Goal: Task Accomplishment & Management: Complete application form

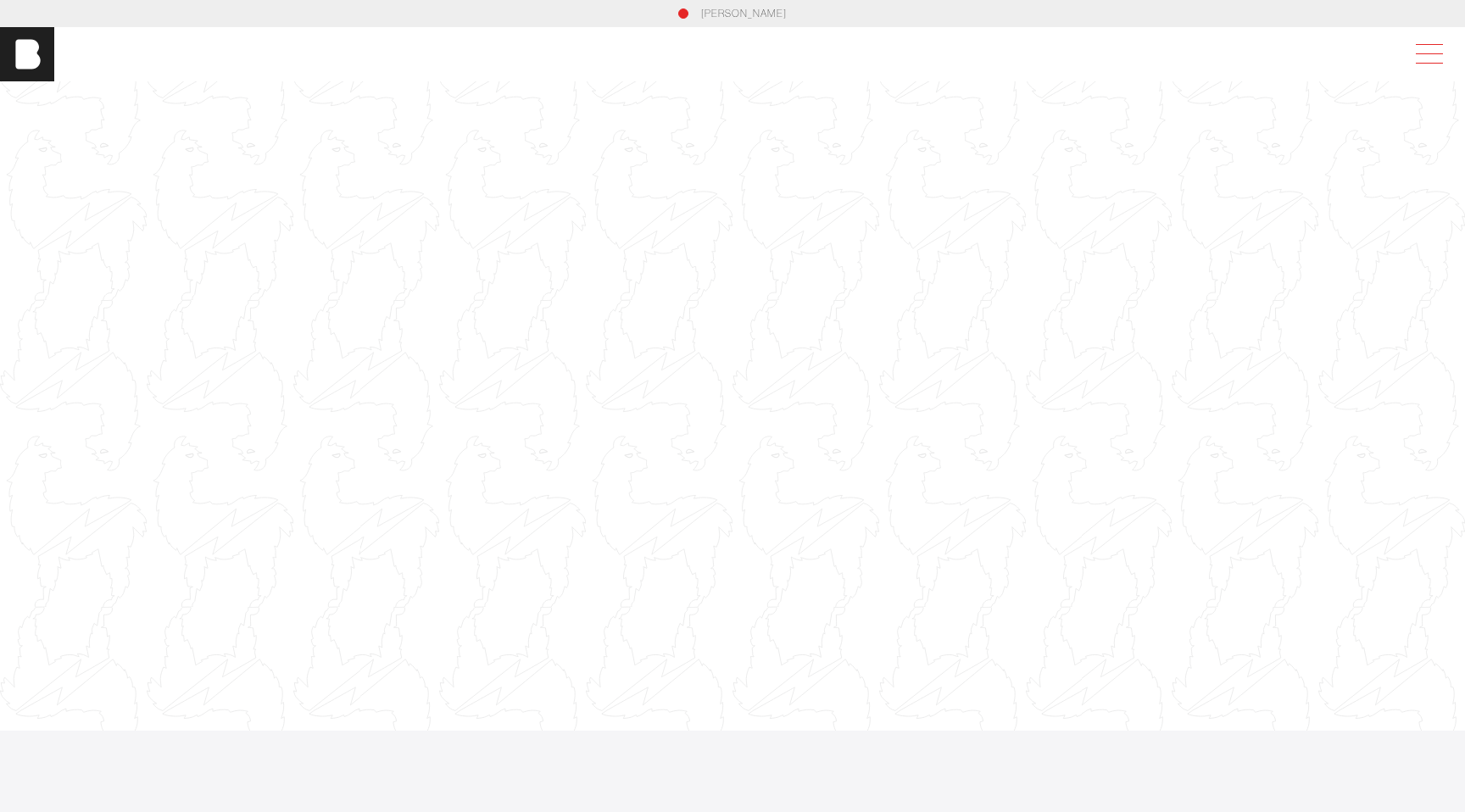
click at [1432, 44] on span at bounding box center [1427, 54] width 39 height 31
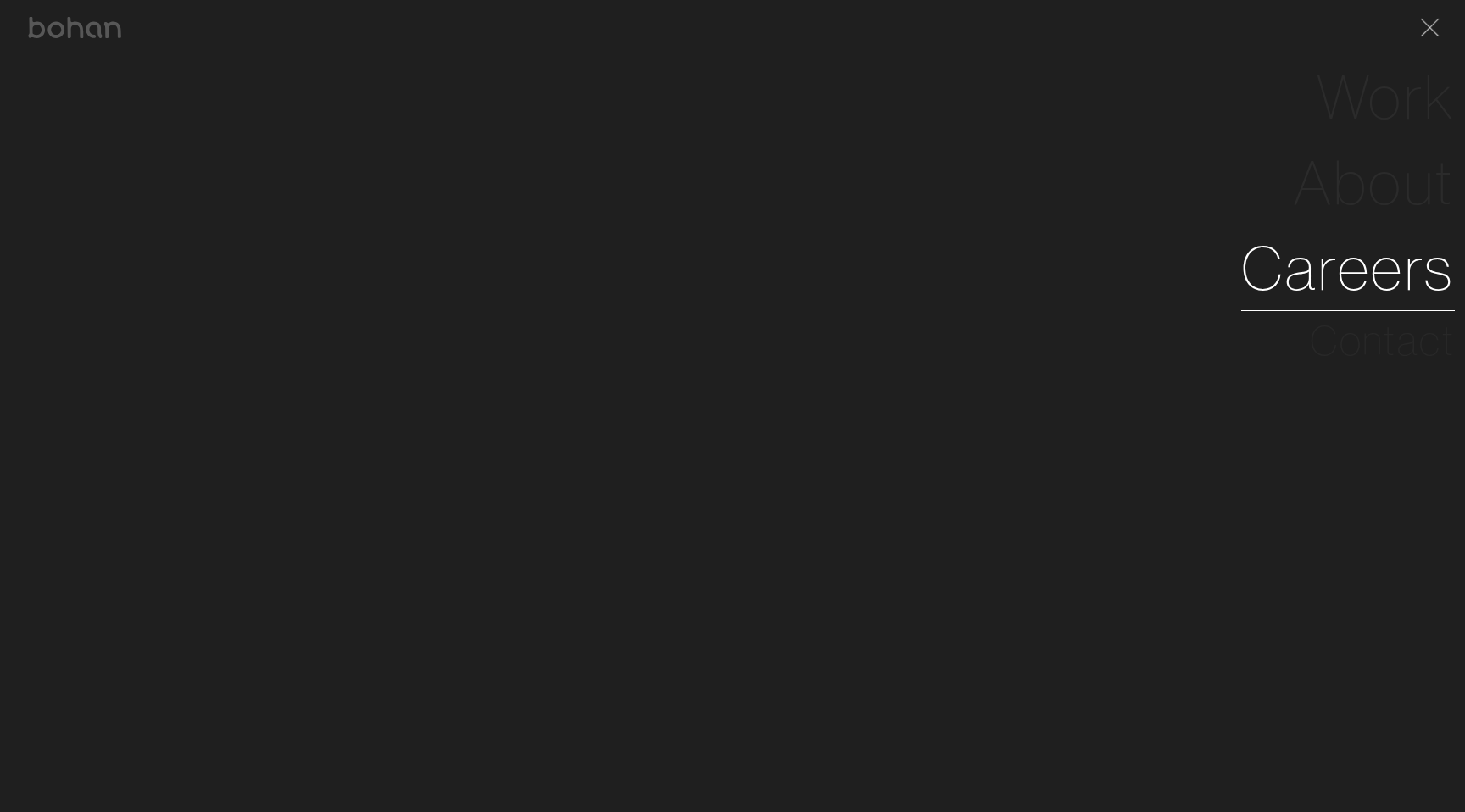
click at [1392, 272] on link "Careers" at bounding box center [1348, 268] width 213 height 86
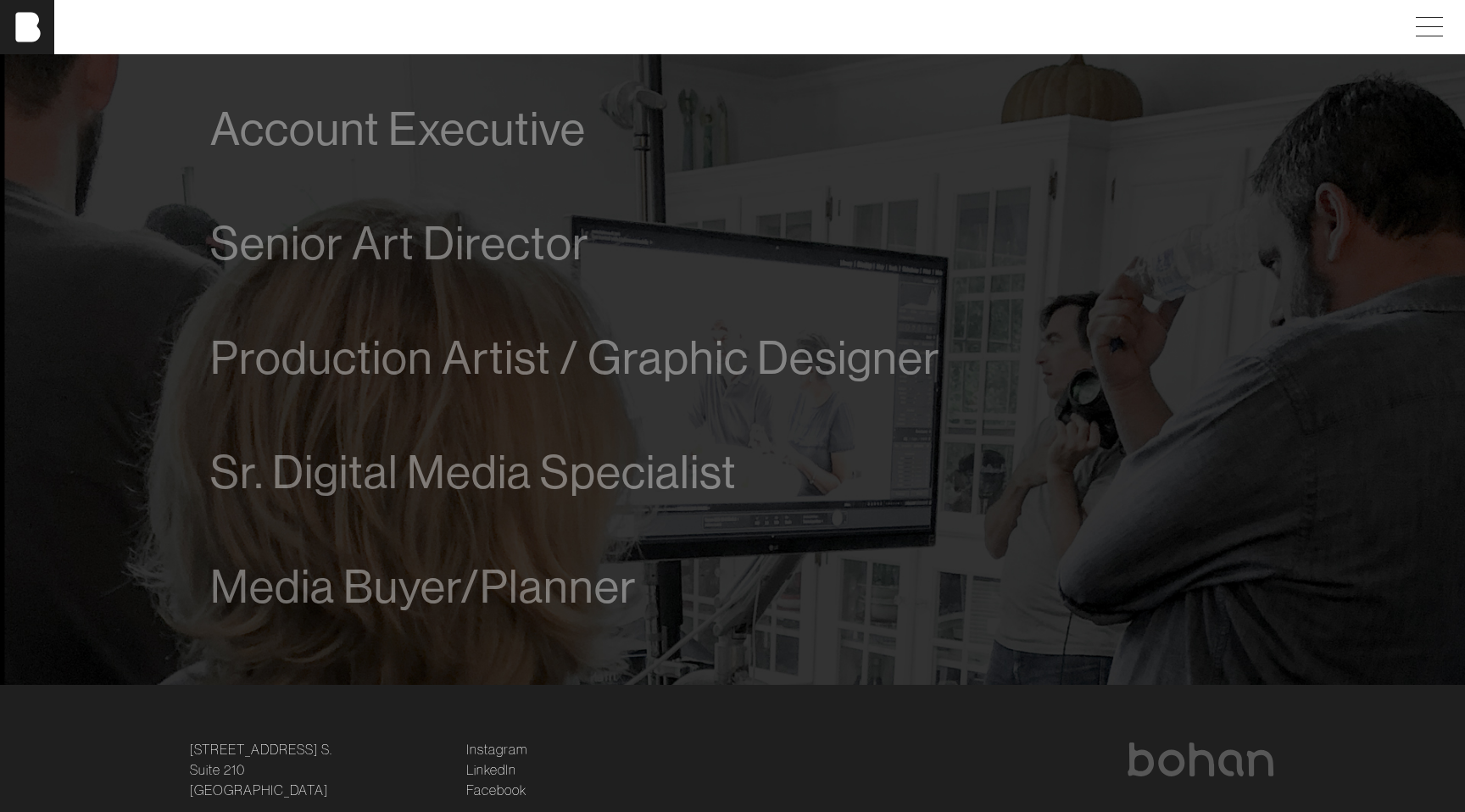
scroll to position [922, 0]
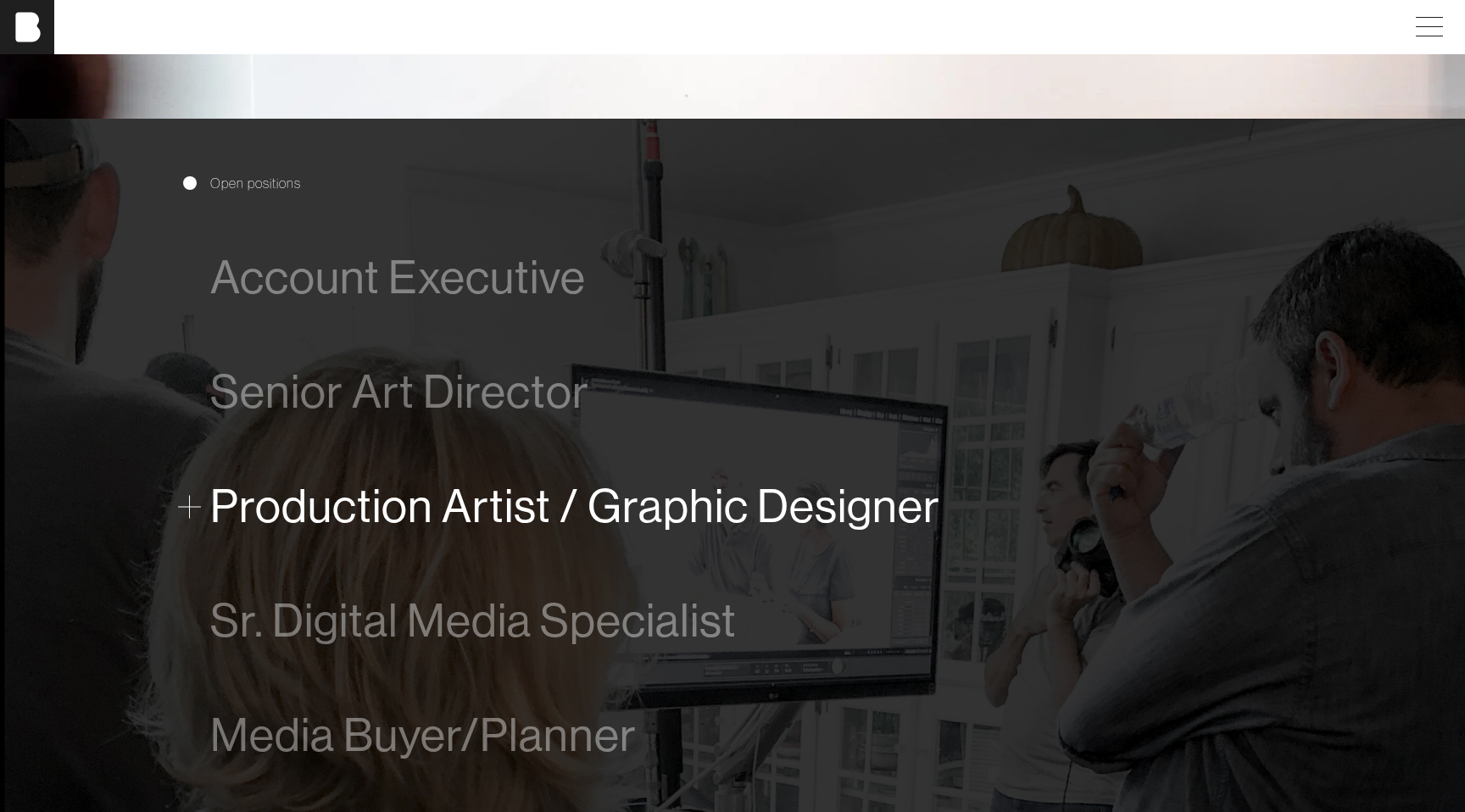
click at [498, 529] on span "Production Artist / Graphic Designer" at bounding box center [575, 506] width 730 height 51
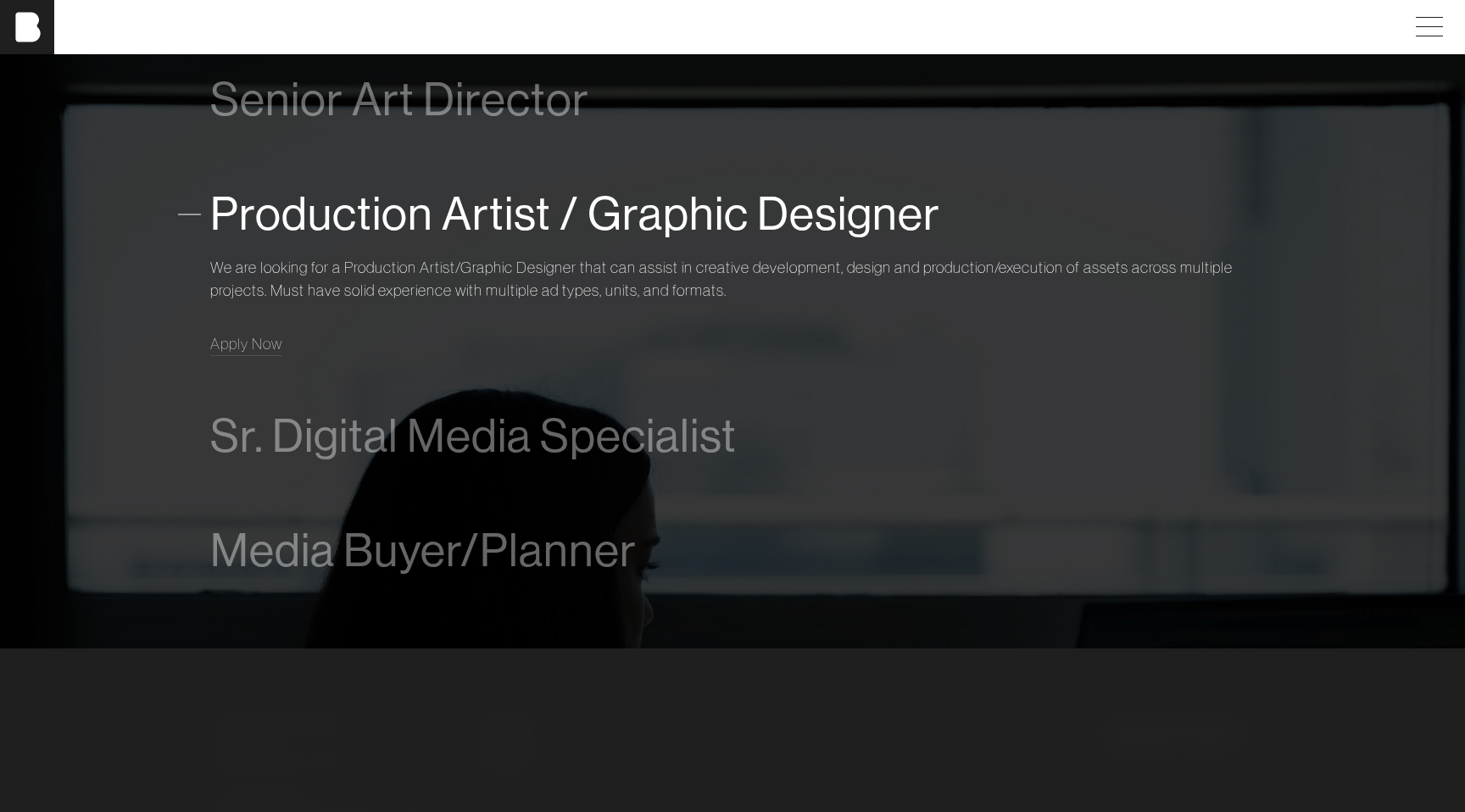
scroll to position [1218, 0]
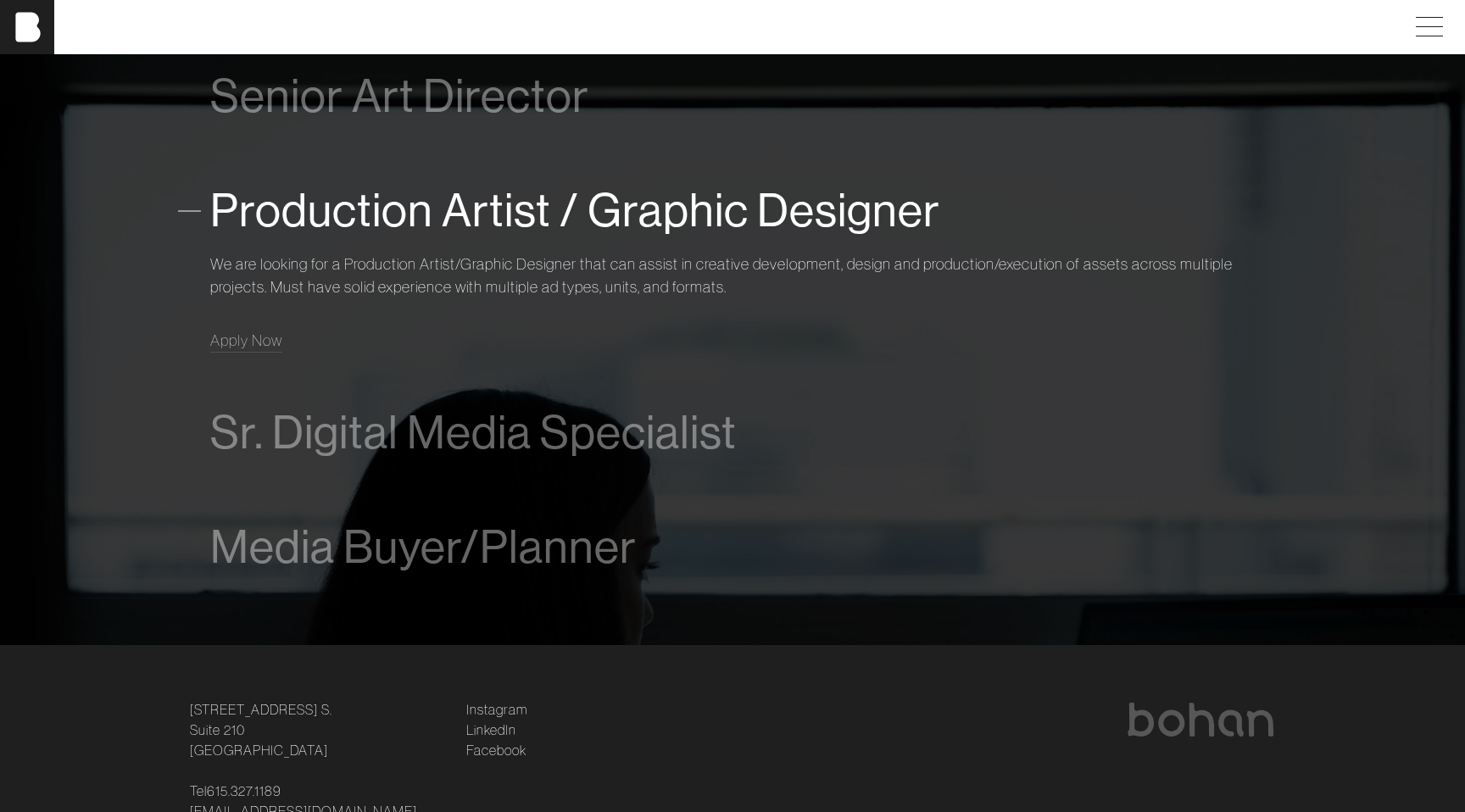
click at [238, 321] on div "We are looking for a Production Artist/Graphic Designer that can assist in crea…" at bounding box center [732, 298] width 1045 height 108
click at [240, 343] on span "Apply Now" at bounding box center [246, 340] width 72 height 20
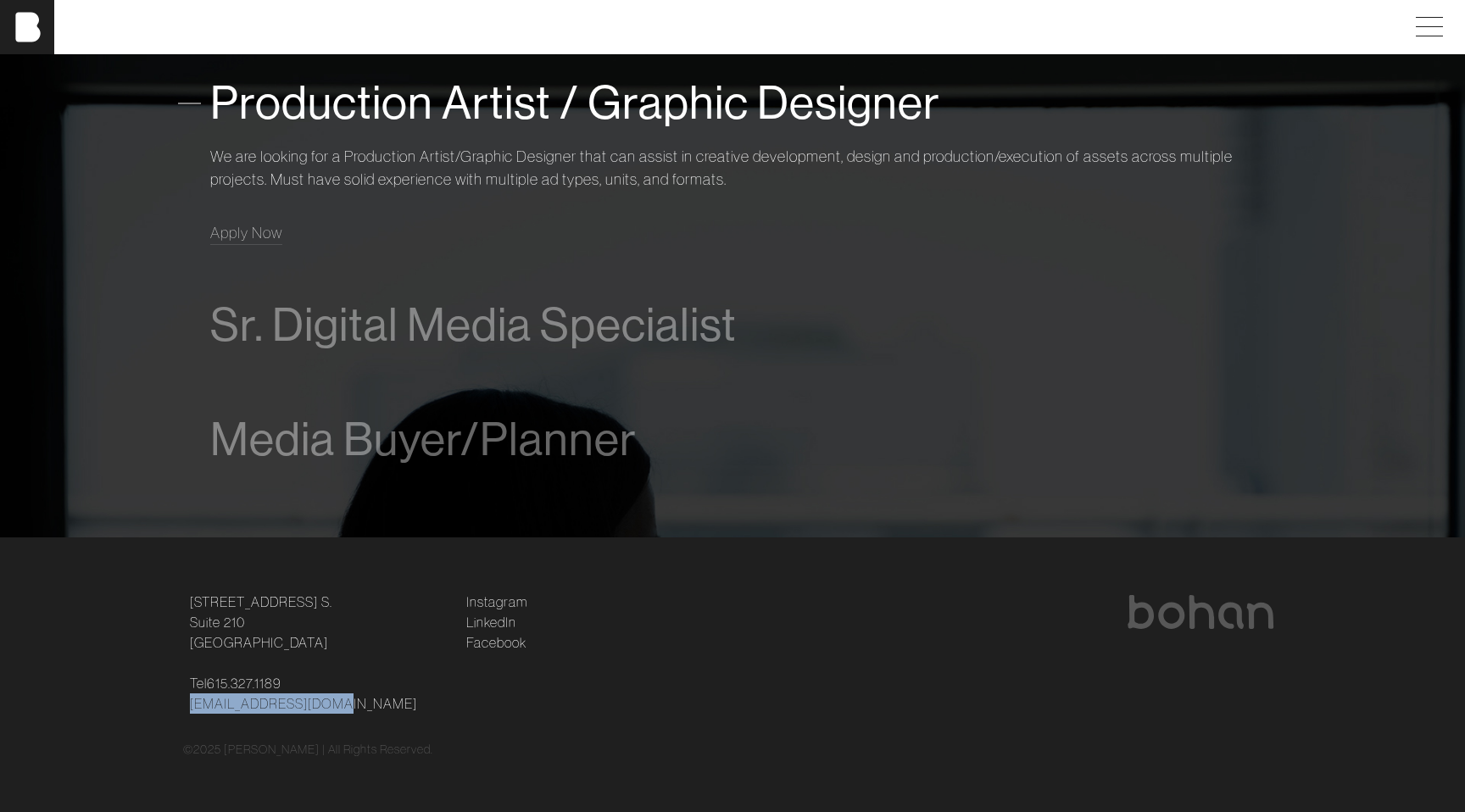
drag, startPoint x: 153, startPoint y: 701, endPoint x: 450, endPoint y: 702, distance: 297.0
click at [451, 702] on footer "[STREET_ADDRESS] [STREET_ADDRESS] Tel [PHONE_NUMBER] [EMAIL_ADDRESS][DOMAIN_NAM…" at bounding box center [732, 675] width 1465 height 276
copy link "[EMAIL_ADDRESS][DOMAIN_NAME]"
